Goal: Check status

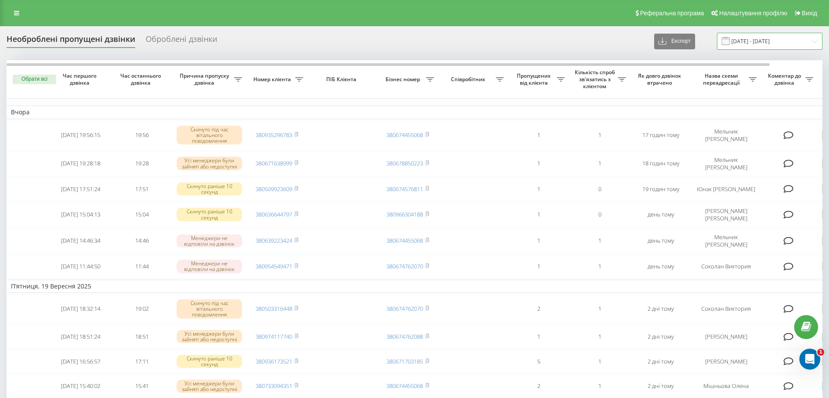
click at [768, 44] on input "[DATE] - [DATE]" at bounding box center [770, 41] width 106 height 17
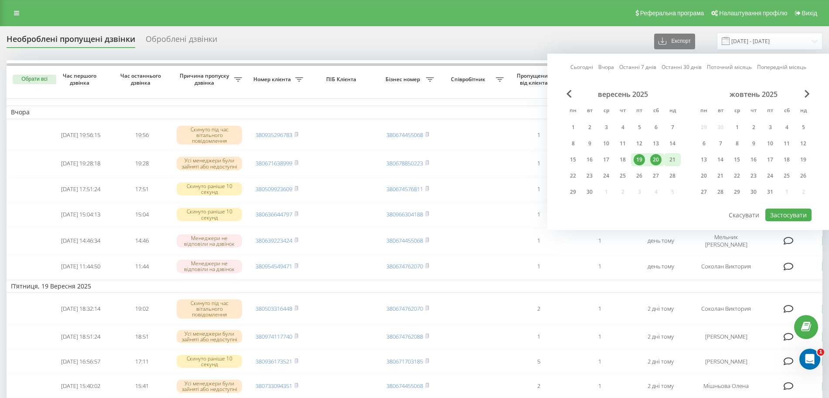
click at [674, 159] on div "21" at bounding box center [672, 159] width 11 height 11
click at [654, 160] on div "20" at bounding box center [655, 159] width 11 height 11
click at [786, 215] on button "Застосувати" at bounding box center [788, 214] width 46 height 13
type input "[DATE] - [DATE]"
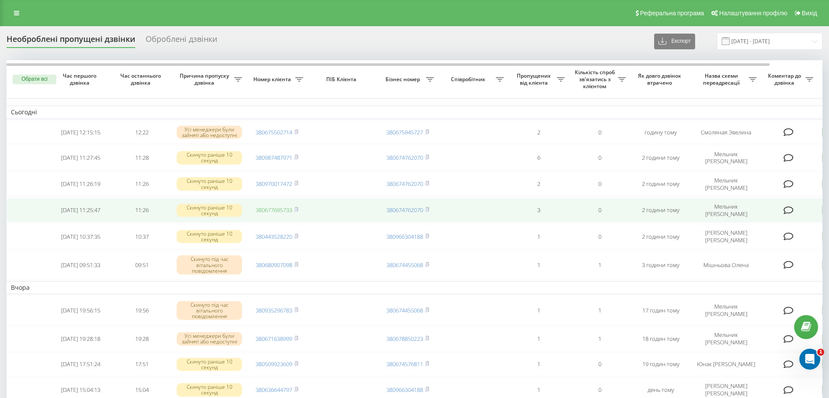
click at [280, 211] on link "380677695733" at bounding box center [274, 210] width 37 height 8
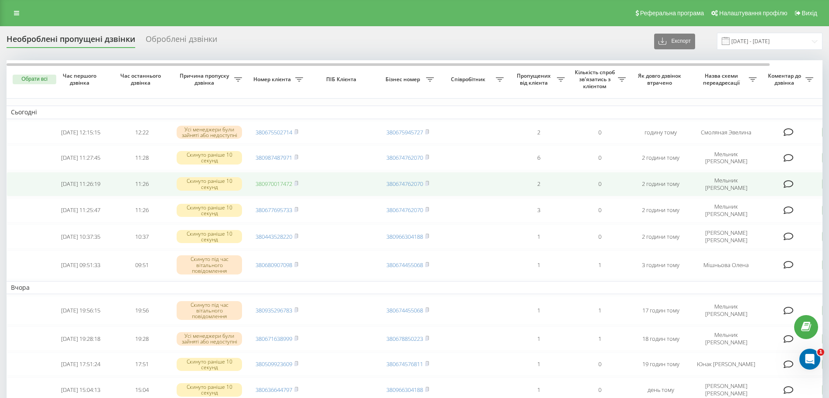
click at [282, 185] on link "380970017472" at bounding box center [274, 184] width 37 height 8
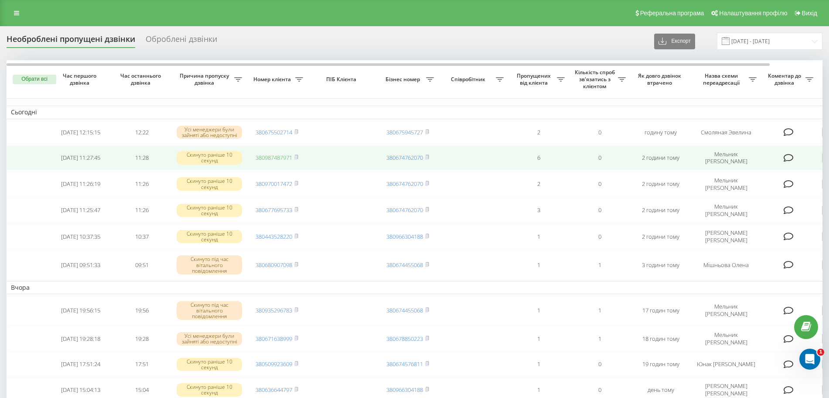
click at [287, 159] on link "380987487971" at bounding box center [274, 158] width 37 height 8
click at [296, 156] on icon at bounding box center [296, 156] width 4 height 5
